Goal: Information Seeking & Learning: Learn about a topic

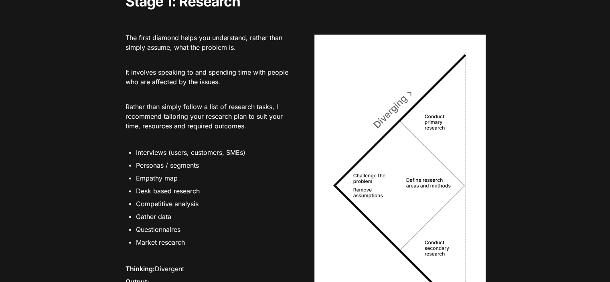
scroll to position [1604, 0]
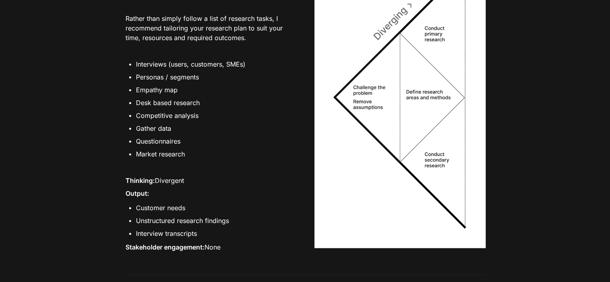
drag, startPoint x: 395, startPoint y: 103, endPoint x: 382, endPoint y: 77, distance: 29.4
click at [382, 77] on img at bounding box center [399, 98] width 171 height 302
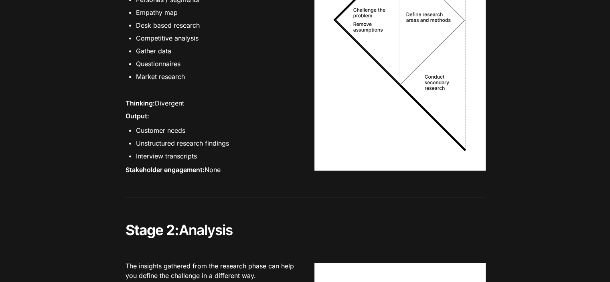
scroll to position [1684, 0]
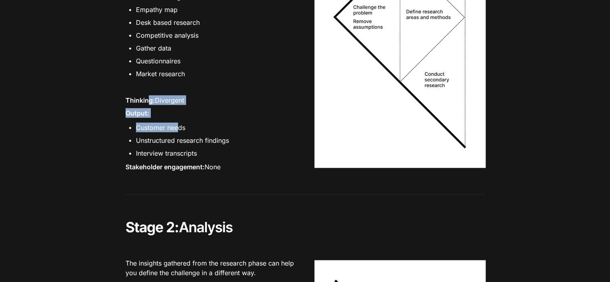
drag, startPoint x: 150, startPoint y: 107, endPoint x: 178, endPoint y: 139, distance: 42.6
click at [178, 139] on div "The first diamond helps you understand, rather than simply assume, what the pro…" at bounding box center [210, 12] width 171 height 333
click at [179, 134] on li "Customer needs" at bounding box center [216, 127] width 160 height 12
click at [154, 134] on li "Customer needs" at bounding box center [216, 127] width 160 height 12
drag, startPoint x: 122, startPoint y: 121, endPoint x: 147, endPoint y: 128, distance: 26.2
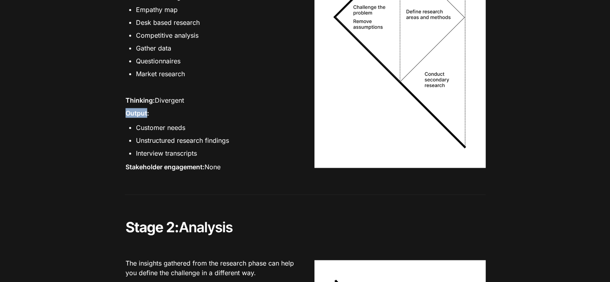
click at [152, 134] on li "Customer needs" at bounding box center [216, 127] width 160 height 12
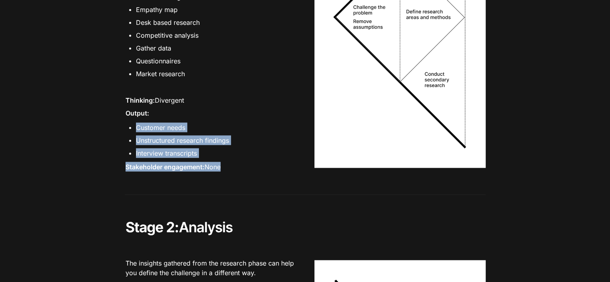
drag, startPoint x: 152, startPoint y: 139, endPoint x: 226, endPoint y: 182, distance: 85.9
click at [225, 178] on div "The first diamond helps you understand, rather than simply assume, what the pro…" at bounding box center [210, 12] width 171 height 333
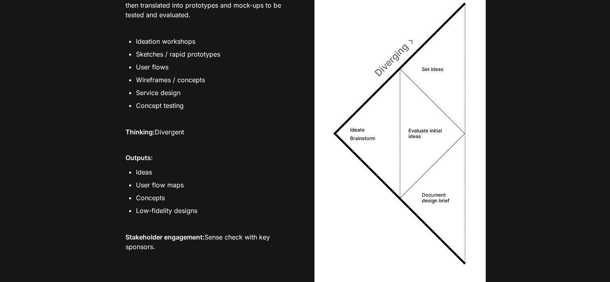
scroll to position [2366, 0]
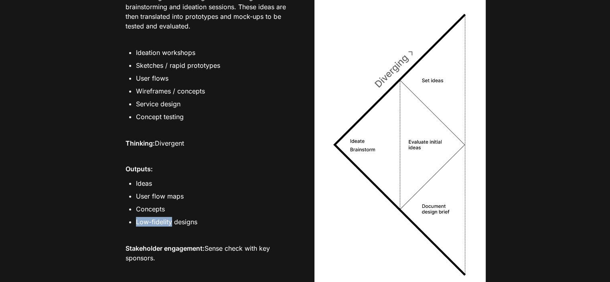
drag, startPoint x: 171, startPoint y: 232, endPoint x: 123, endPoint y: 231, distance: 48.1
copy li "Low-fidelity"
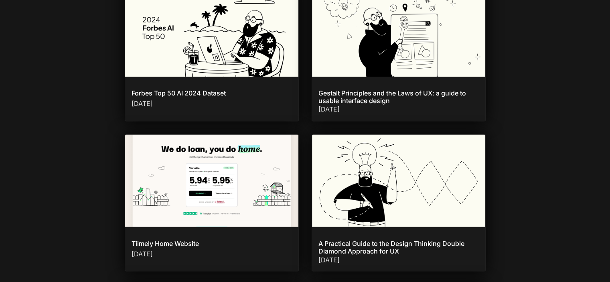
scroll to position [4410, 0]
